Goal: Navigation & Orientation: Understand site structure

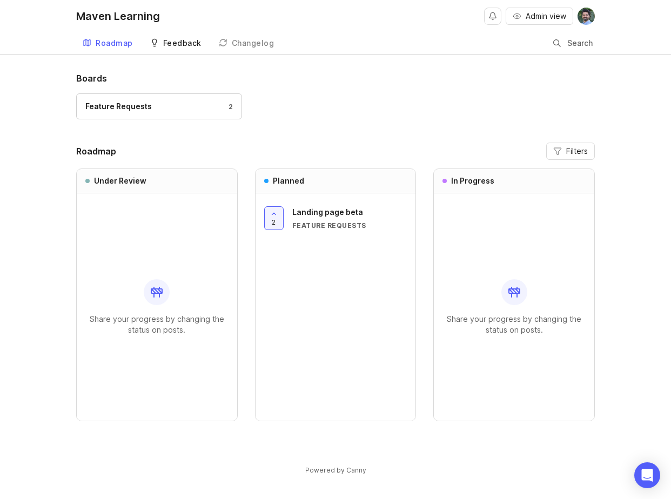
click at [185, 39] on div "Feedback" at bounding box center [182, 43] width 38 height 8
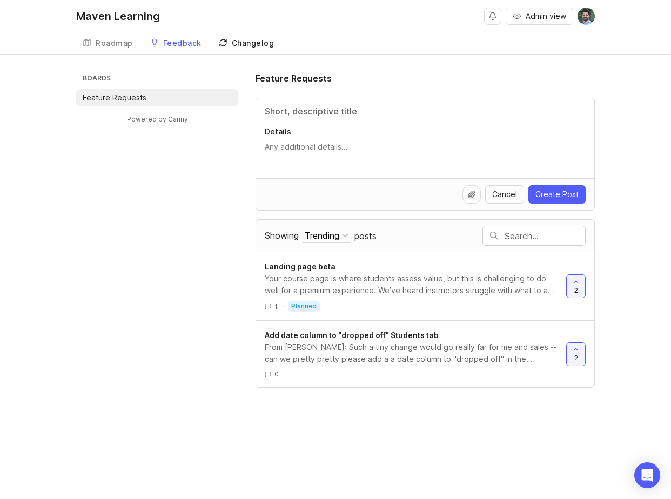
click at [243, 42] on div "Changelog" at bounding box center [253, 43] width 43 height 8
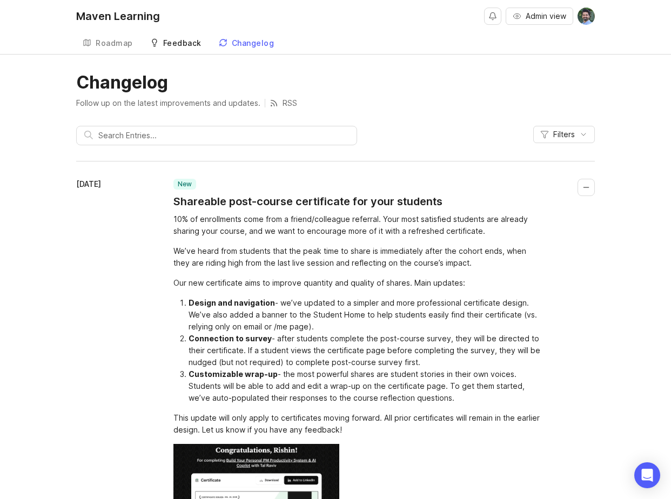
click at [173, 45] on div "Feedback" at bounding box center [182, 43] width 38 height 8
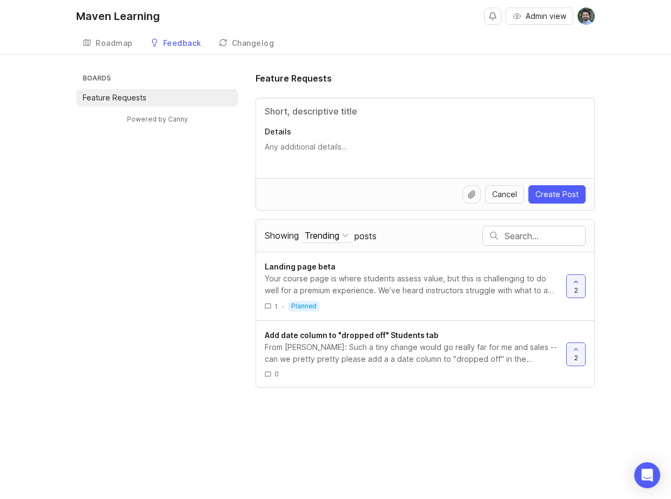
click at [586, 14] on img at bounding box center [586, 16] width 17 height 17
click at [540, 63] on link "Maven" at bounding box center [547, 58] width 108 height 17
